Goal: Information Seeking & Learning: Learn about a topic

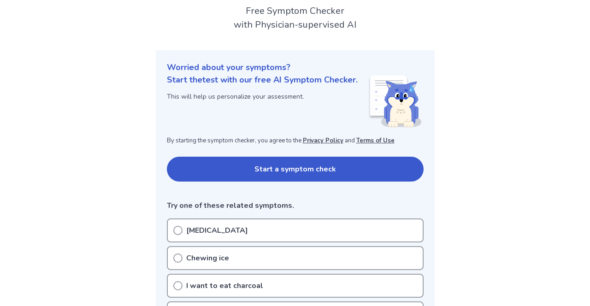
scroll to position [50, 0]
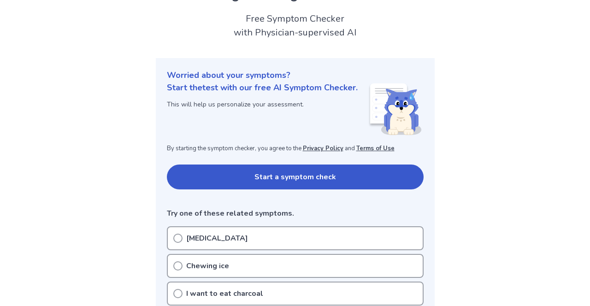
click at [369, 173] on button "Start a symptom check" at bounding box center [295, 177] width 257 height 25
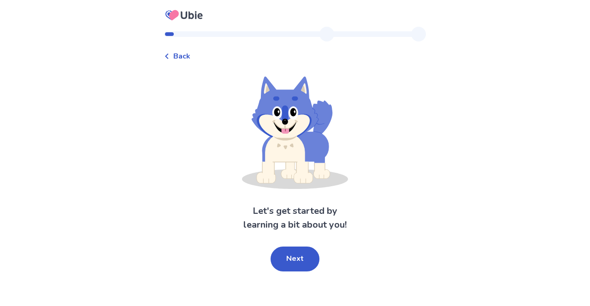
click at [305, 254] on button "Next" at bounding box center [295, 259] width 49 height 25
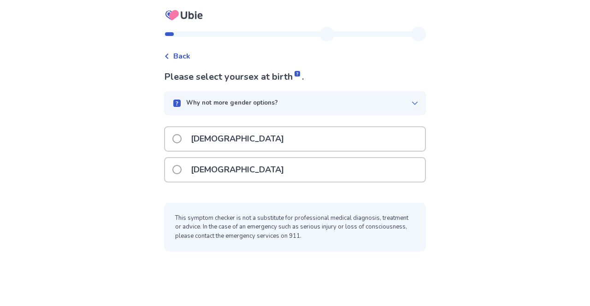
click at [332, 177] on div "[DEMOGRAPHIC_DATA]" at bounding box center [295, 170] width 260 height 24
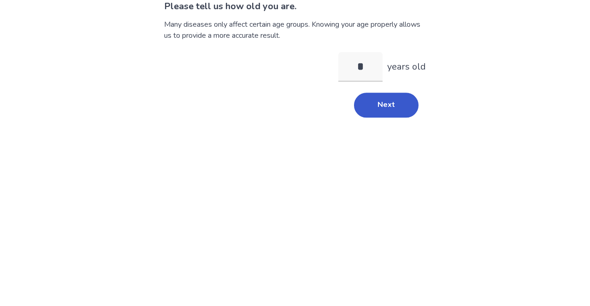
type input "**"
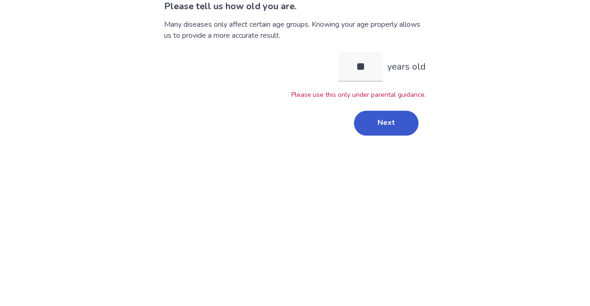
click at [391, 197] on button "Next" at bounding box center [386, 193] width 65 height 25
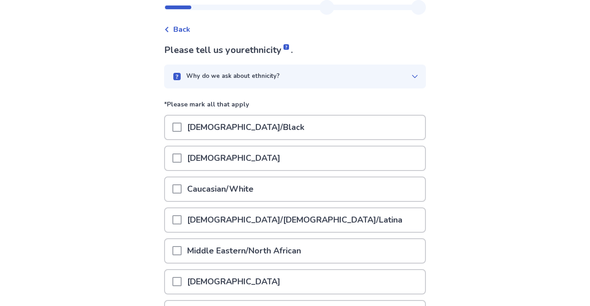
scroll to position [28, 0]
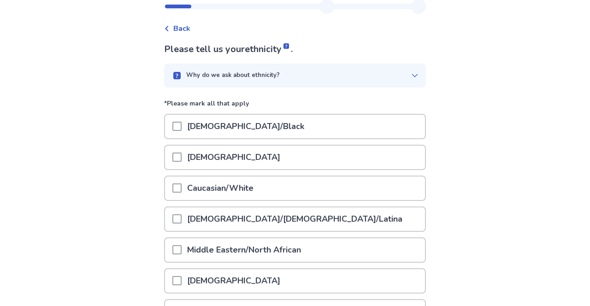
click at [357, 191] on div "Caucasian/White" at bounding box center [295, 189] width 260 height 24
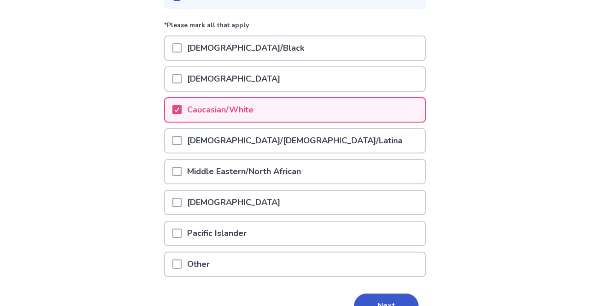
scroll to position [129, 0]
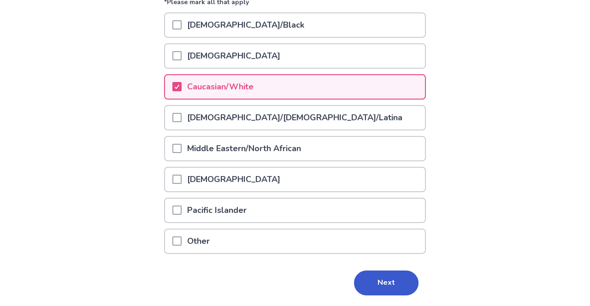
click at [394, 282] on button "Next" at bounding box center [386, 283] width 65 height 25
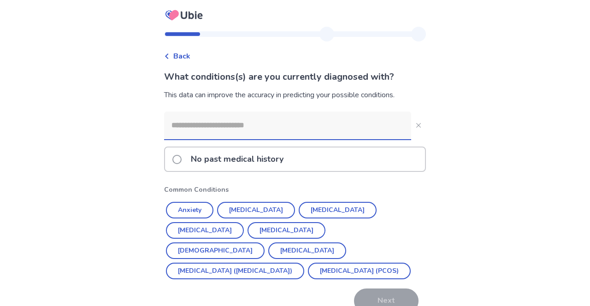
click at [265, 243] on button "Asthma" at bounding box center [215, 251] width 99 height 17
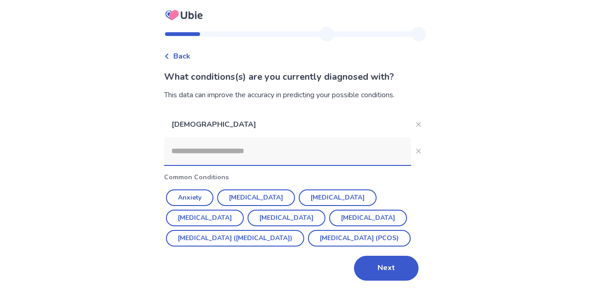
click at [394, 281] on button "Next" at bounding box center [386, 268] width 65 height 25
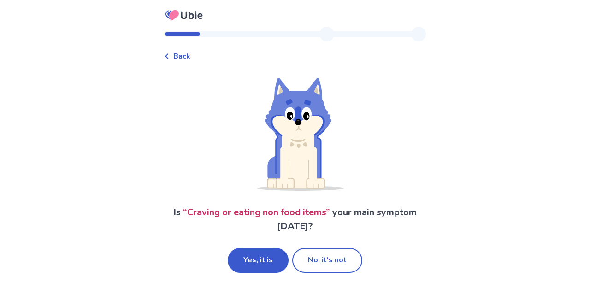
click at [270, 258] on button "Yes, it is" at bounding box center [258, 260] width 61 height 25
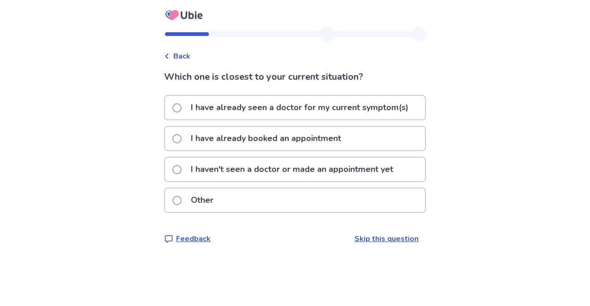
click at [391, 165] on p "I haven't seen a doctor or made an appointment yet" at bounding box center [292, 170] width 214 height 24
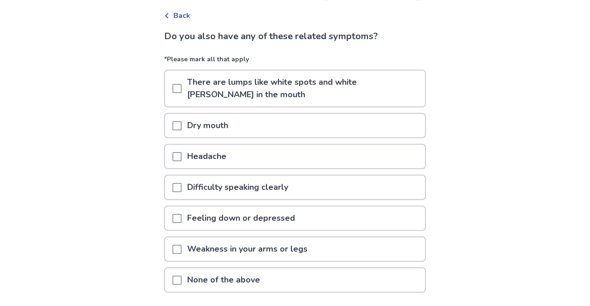
scroll to position [42, 0]
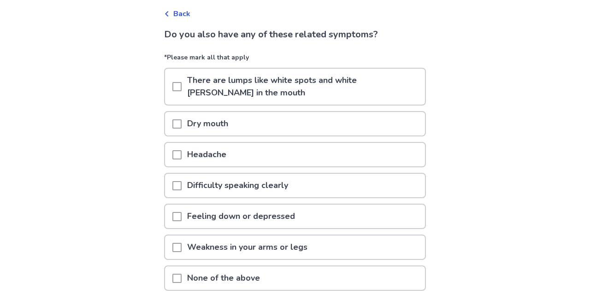
click at [297, 217] on p "Feeling down or depressed" at bounding box center [241, 217] width 119 height 24
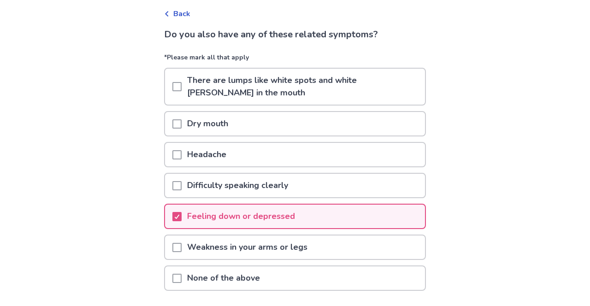
click at [361, 155] on div "Headache" at bounding box center [295, 155] width 260 height 24
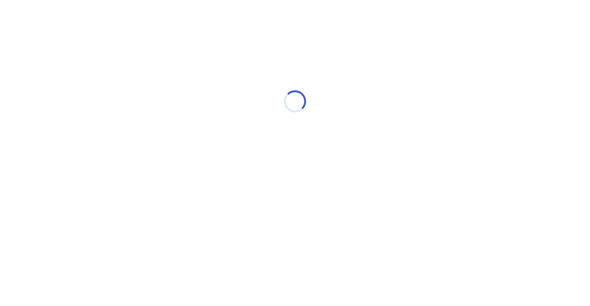
select select "*"
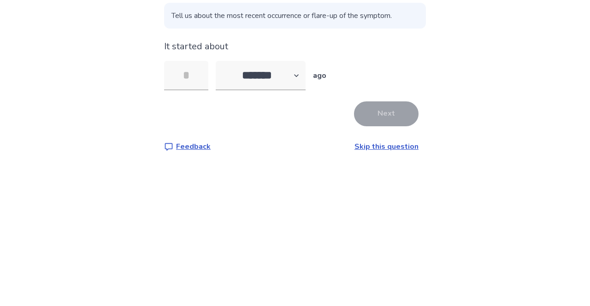
type input "*"
click at [388, 210] on button "Next" at bounding box center [386, 202] width 65 height 25
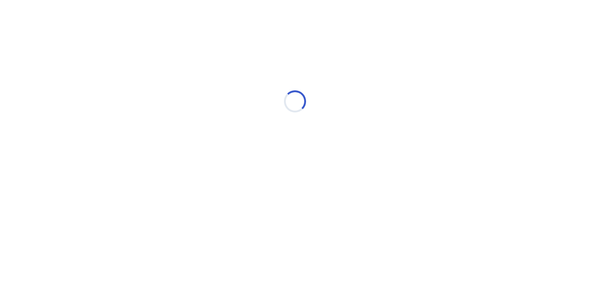
select select "*"
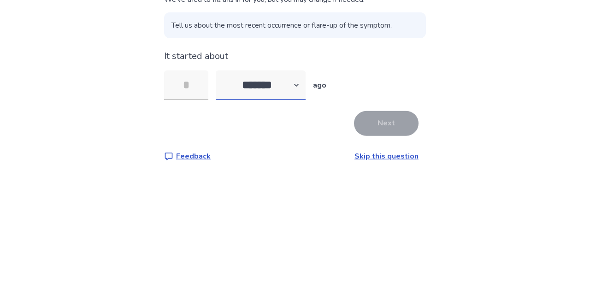
click at [293, 180] on select "******* ****** ******* ******** *******" at bounding box center [261, 181] width 90 height 30
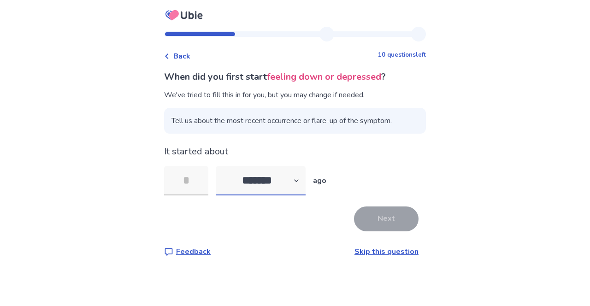
select select "*"
click at [221, 166] on select "******* ****** ******* ******** *******" at bounding box center [261, 181] width 90 height 30
click at [200, 181] on input "tel" at bounding box center [186, 181] width 44 height 30
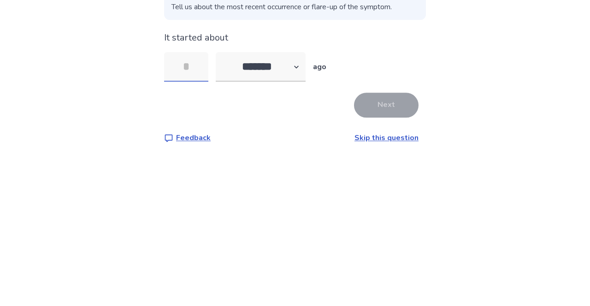
type input "*"
click at [395, 224] on button "Next" at bounding box center [386, 219] width 65 height 25
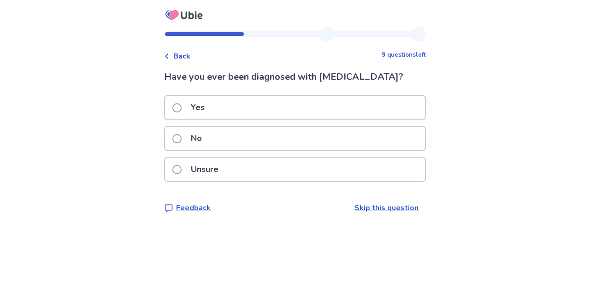
click at [275, 139] on div "No" at bounding box center [295, 139] width 260 height 24
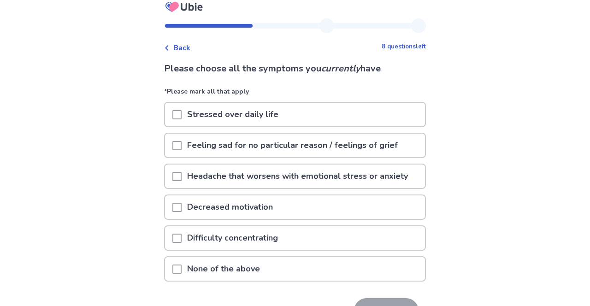
scroll to position [12, 0]
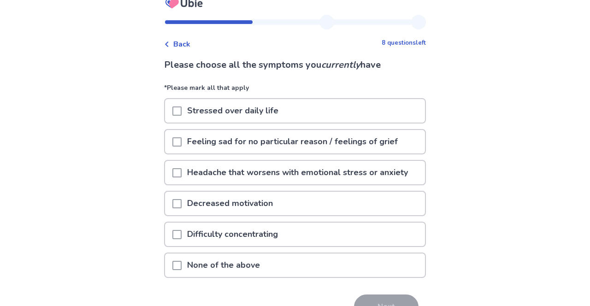
click at [399, 145] on p "Feeling sad for no particular reason / feelings of grief" at bounding box center [293, 142] width 222 height 24
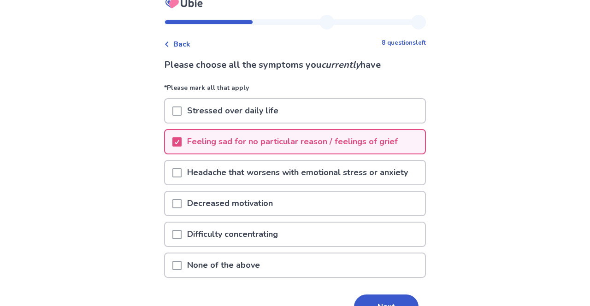
click at [348, 209] on div "Decreased motivation" at bounding box center [295, 204] width 260 height 24
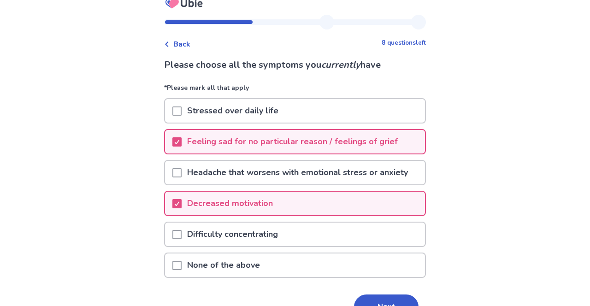
click at [329, 233] on div "Difficulty concentrating" at bounding box center [295, 235] width 260 height 24
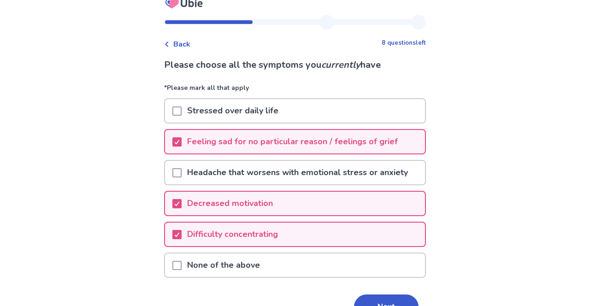
click at [320, 111] on div "Stressed over daily life" at bounding box center [295, 111] width 260 height 24
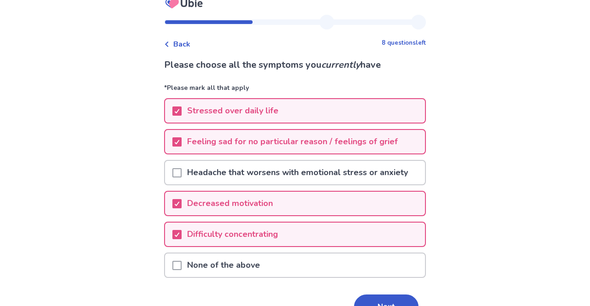
click at [373, 306] on button "Next" at bounding box center [386, 307] width 65 height 25
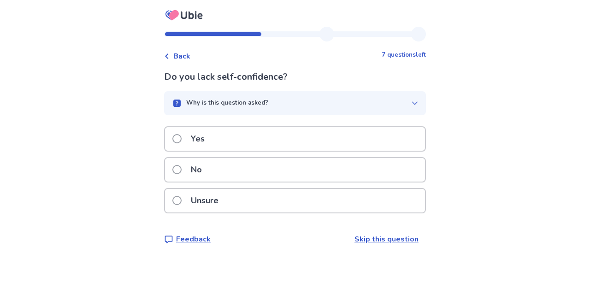
click at [282, 143] on div "Yes" at bounding box center [295, 139] width 260 height 24
click at [255, 151] on div "Yes" at bounding box center [295, 139] width 260 height 24
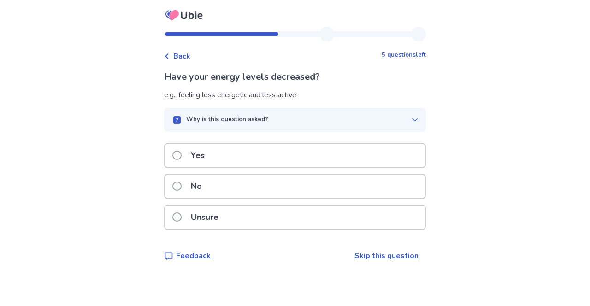
click at [300, 156] on div "Yes" at bounding box center [295, 156] width 260 height 24
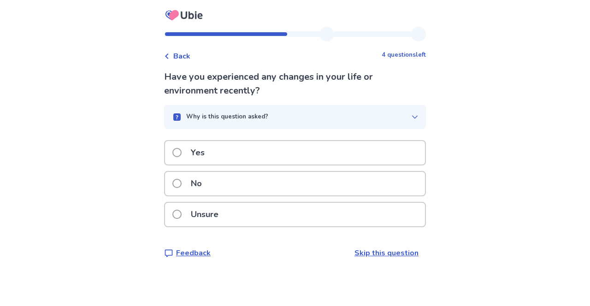
click at [335, 158] on div "Yes" at bounding box center [295, 153] width 260 height 24
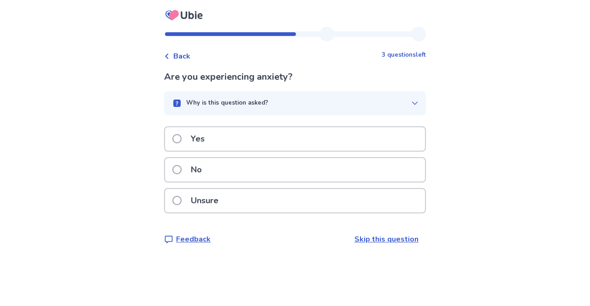
click at [260, 200] on div "Unsure" at bounding box center [295, 201] width 260 height 24
click at [313, 174] on div "No" at bounding box center [295, 170] width 260 height 24
click at [268, 142] on div "Yes" at bounding box center [295, 139] width 260 height 24
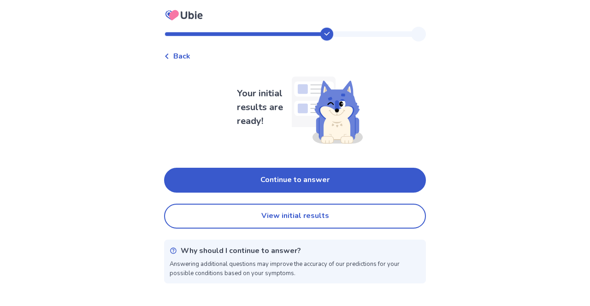
click at [333, 219] on button "View initial results" at bounding box center [295, 216] width 262 height 25
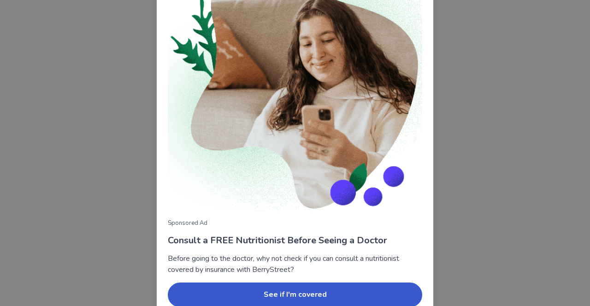
scroll to position [67, 0]
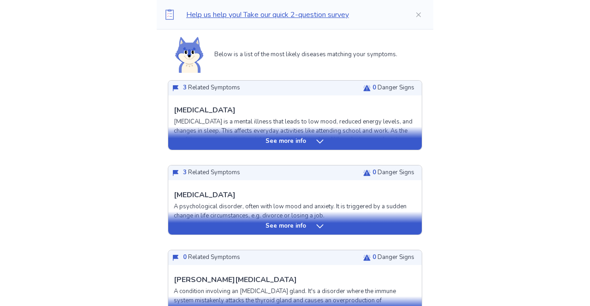
scroll to position [209, 0]
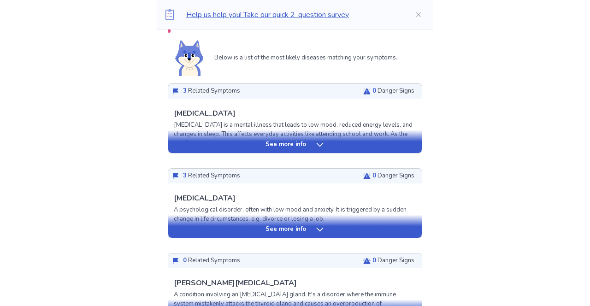
click at [368, 227] on div "See more info" at bounding box center [295, 229] width 254 height 9
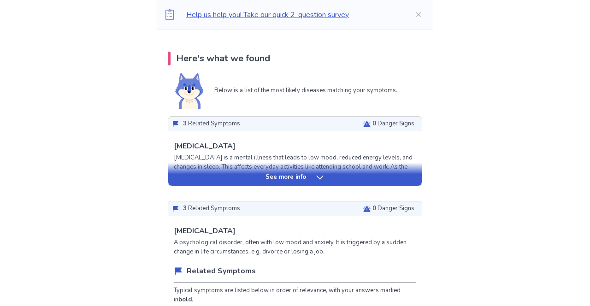
scroll to position [176, 0]
click at [351, 173] on div "See more info" at bounding box center [295, 177] width 254 height 9
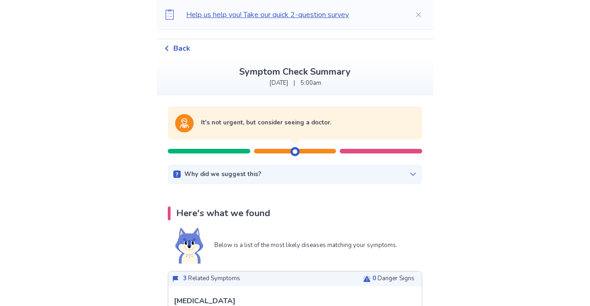
scroll to position [0, 0]
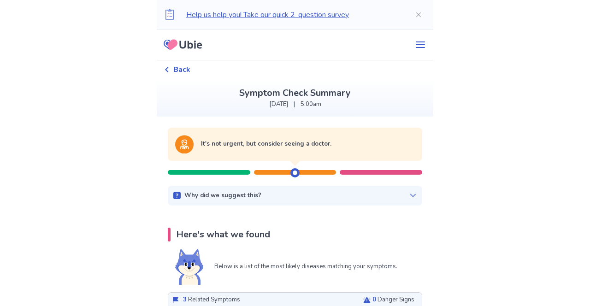
click at [189, 72] on span "Back" at bounding box center [181, 69] width 17 height 11
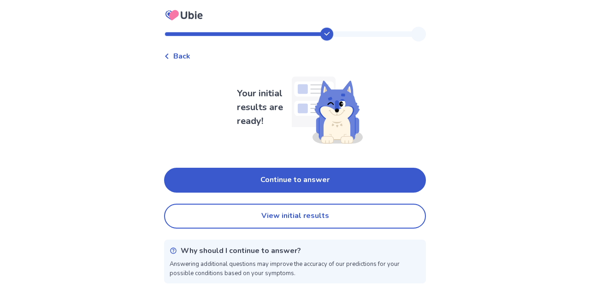
click at [375, 179] on button "Continue to answer" at bounding box center [295, 180] width 262 height 25
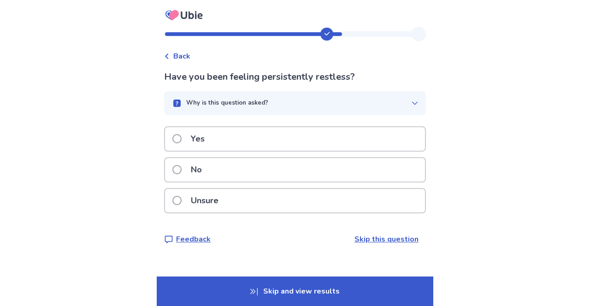
click at [314, 141] on div "Yes" at bounding box center [295, 139] width 260 height 24
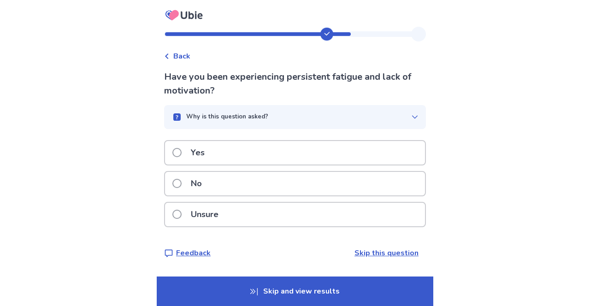
click at [369, 150] on div "Yes" at bounding box center [295, 153] width 260 height 24
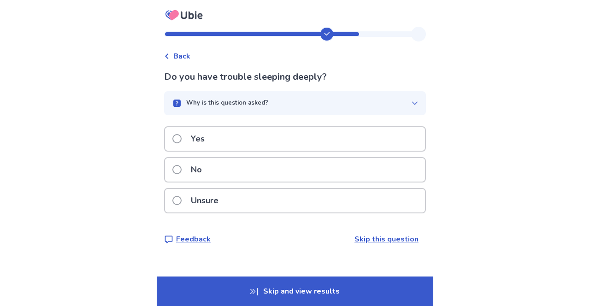
click at [387, 137] on div "Yes" at bounding box center [295, 139] width 260 height 24
click at [378, 200] on div "Unsure" at bounding box center [295, 201] width 260 height 24
click at [386, 140] on div "Yes" at bounding box center [295, 139] width 260 height 24
click at [392, 137] on div "Yes" at bounding box center [295, 139] width 260 height 24
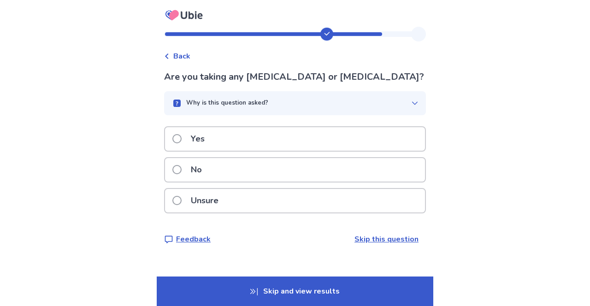
click at [380, 181] on div "No" at bounding box center [295, 170] width 260 height 24
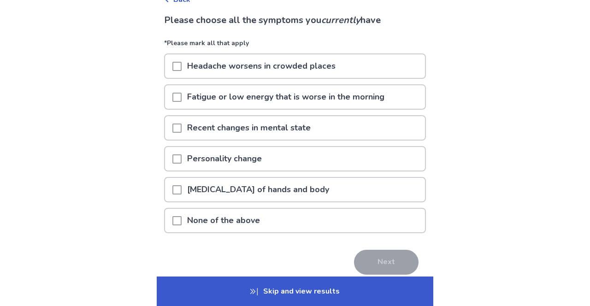
scroll to position [56, 0]
click at [385, 65] on div "Headache worsens in crowded places" at bounding box center [295, 67] width 260 height 24
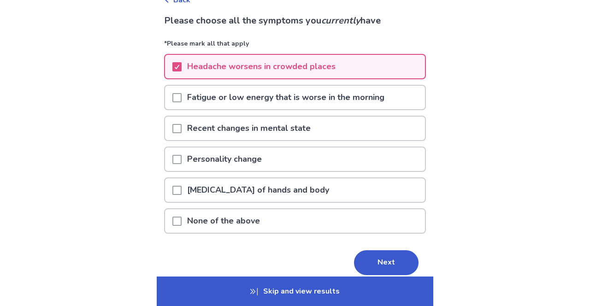
click at [382, 121] on div "Recent changes in mental state" at bounding box center [295, 129] width 260 height 24
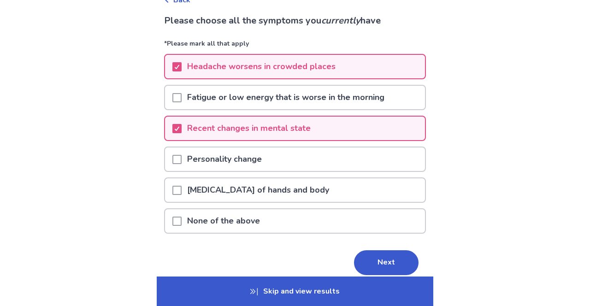
click at [381, 153] on div "Personality change" at bounding box center [295, 160] width 260 height 24
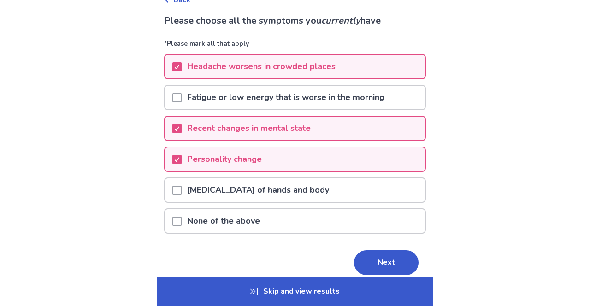
click at [392, 264] on button "Next" at bounding box center [386, 262] width 65 height 25
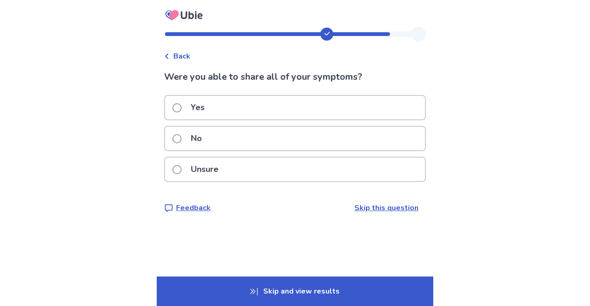
click at [388, 165] on div "Unsure" at bounding box center [295, 170] width 260 height 24
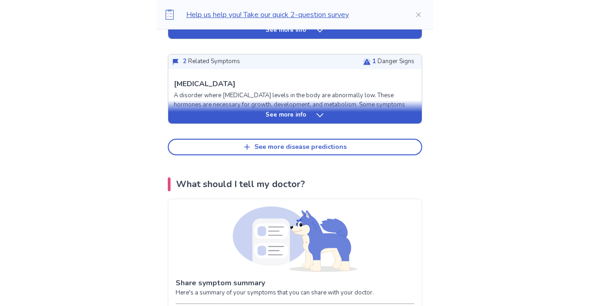
scroll to position [489, 0]
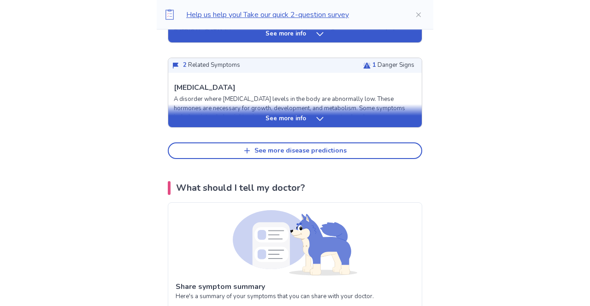
click at [389, 149] on button "See more disease predictions" at bounding box center [295, 151] width 255 height 17
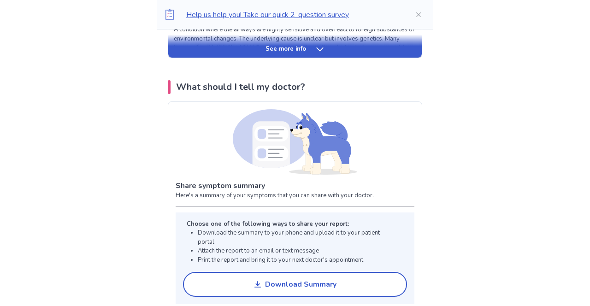
scroll to position [816, 0]
